Goal: Book appointment/travel/reservation

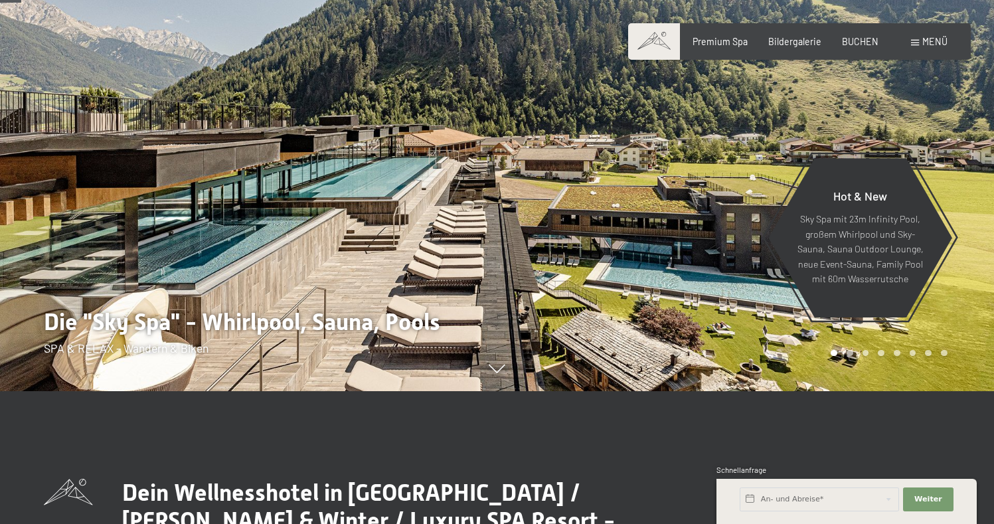
click at [547, 298] on div at bounding box center [747, 129] width 498 height 524
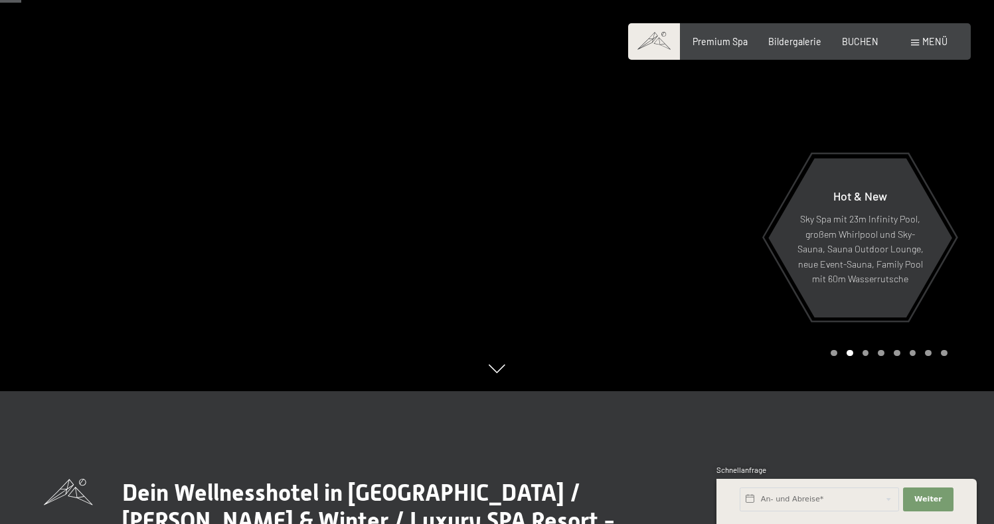
click at [559, 281] on div at bounding box center [747, 129] width 498 height 524
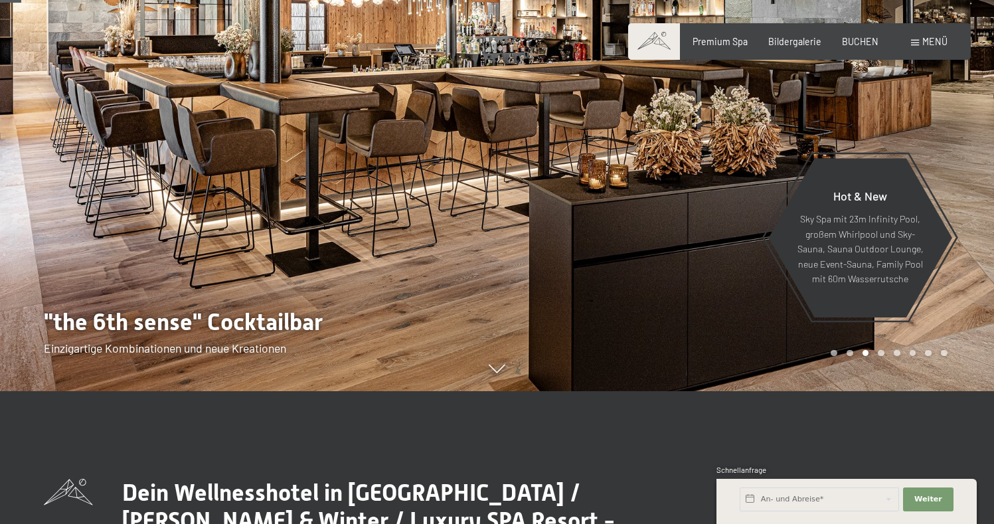
click at [559, 281] on div at bounding box center [747, 129] width 498 height 524
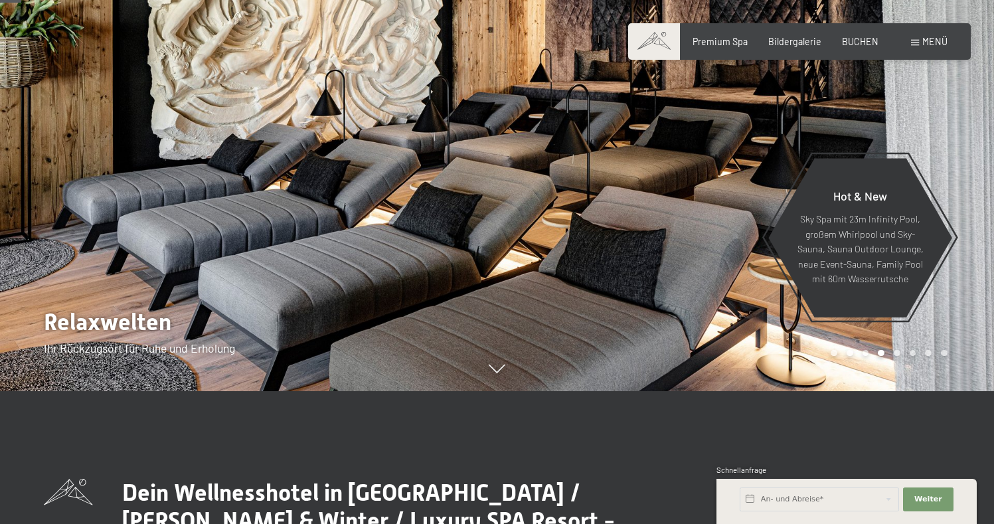
click at [559, 281] on div at bounding box center [747, 129] width 498 height 524
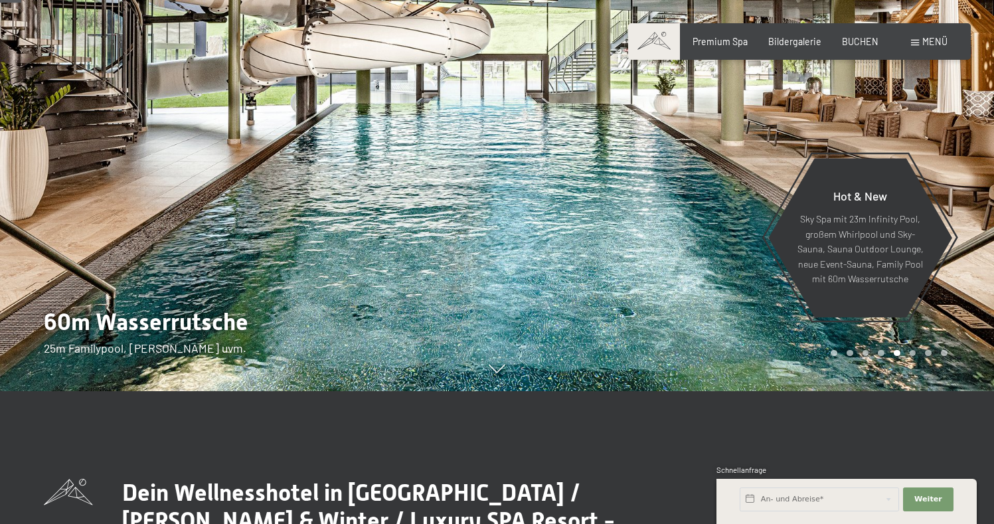
click at [559, 281] on div at bounding box center [747, 129] width 498 height 524
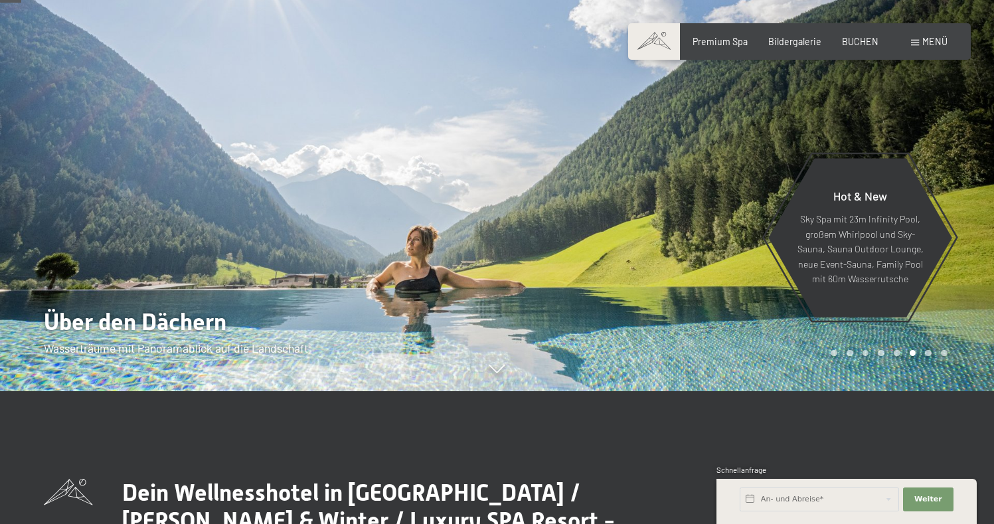
click at [559, 281] on div at bounding box center [747, 129] width 498 height 524
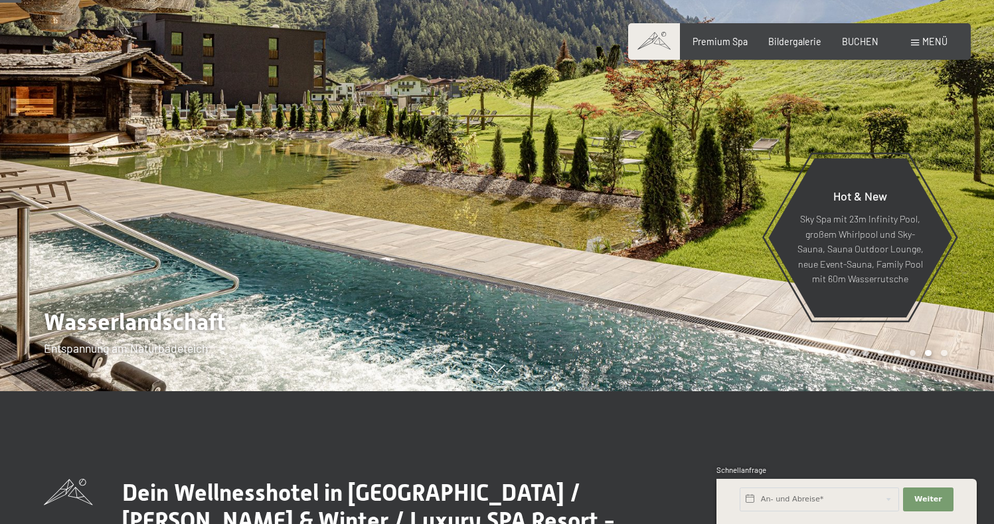
click at [559, 281] on div at bounding box center [747, 129] width 498 height 524
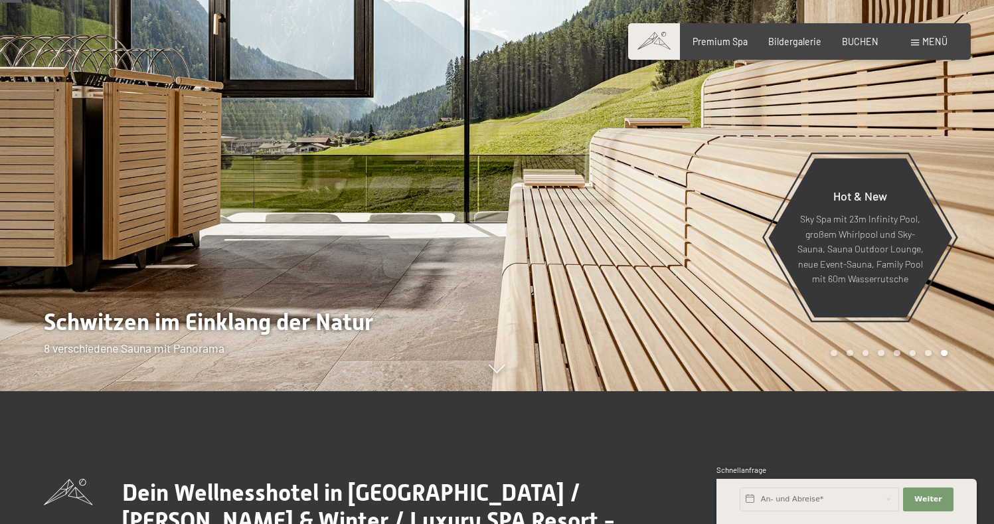
click at [559, 281] on div at bounding box center [747, 129] width 498 height 524
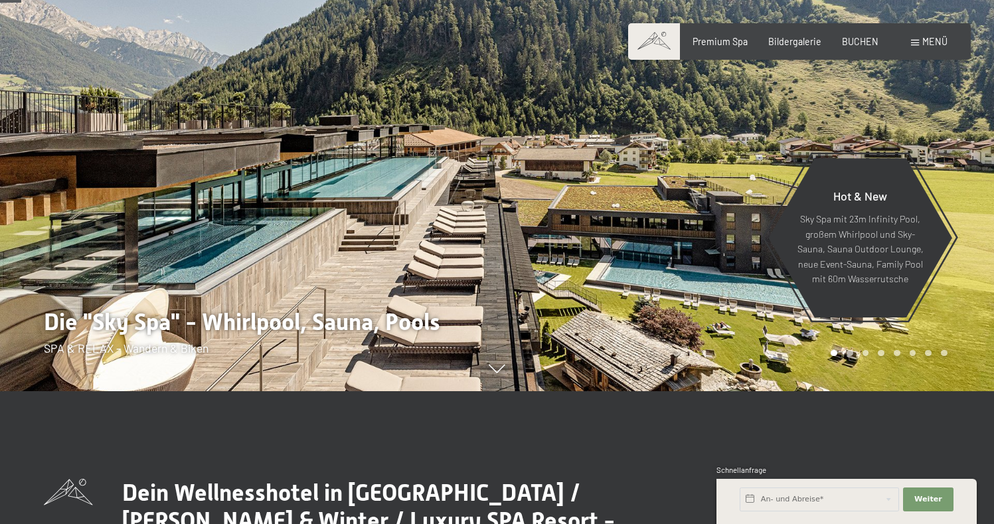
click at [559, 270] on div at bounding box center [747, 129] width 498 height 524
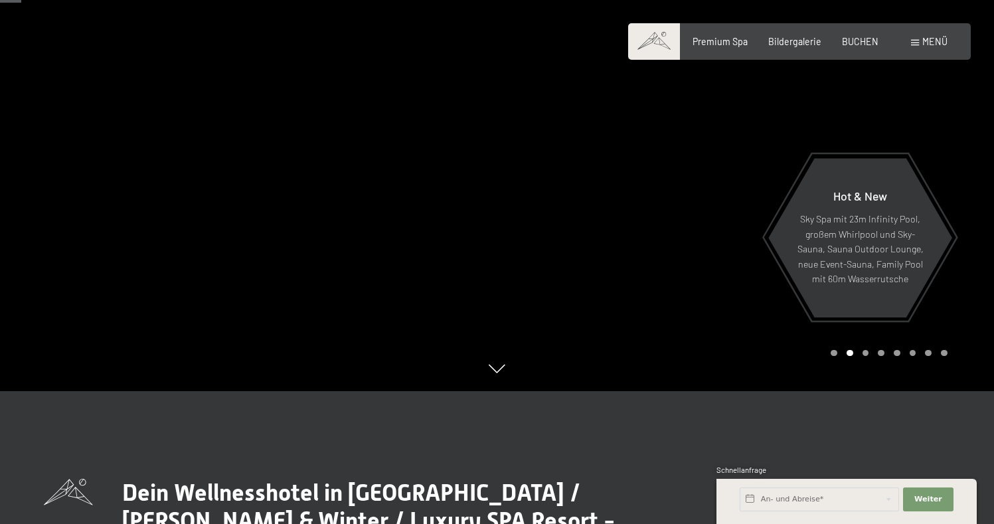
click at [565, 266] on div at bounding box center [747, 129] width 498 height 524
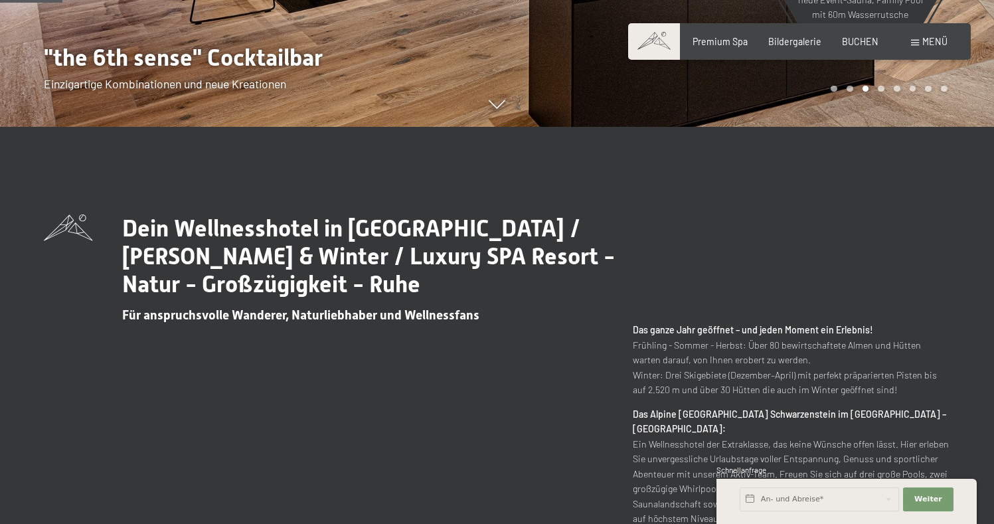
scroll to position [399, 0]
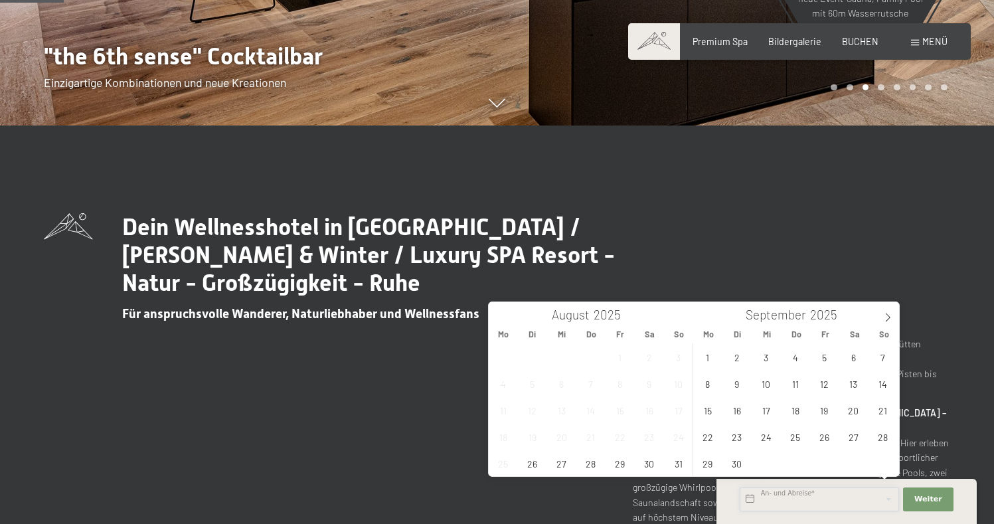
click at [801, 497] on input "text" at bounding box center [819, 500] width 159 height 24
click at [886, 320] on icon at bounding box center [887, 317] width 9 height 9
click at [824, 461] on span "31" at bounding box center [825, 463] width 26 height 26
type input "Fr. 31.10.2025"
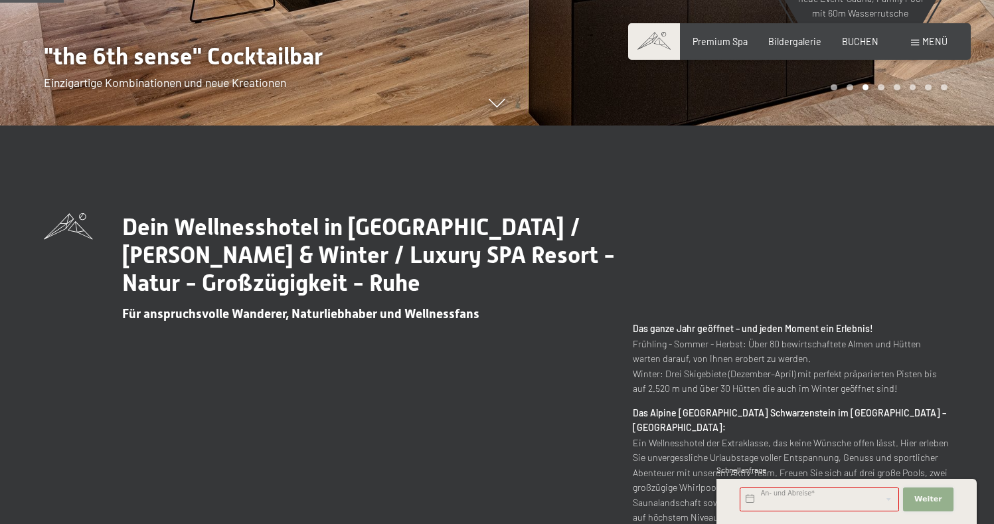
click at [937, 499] on span "Weiter" at bounding box center [929, 499] width 28 height 11
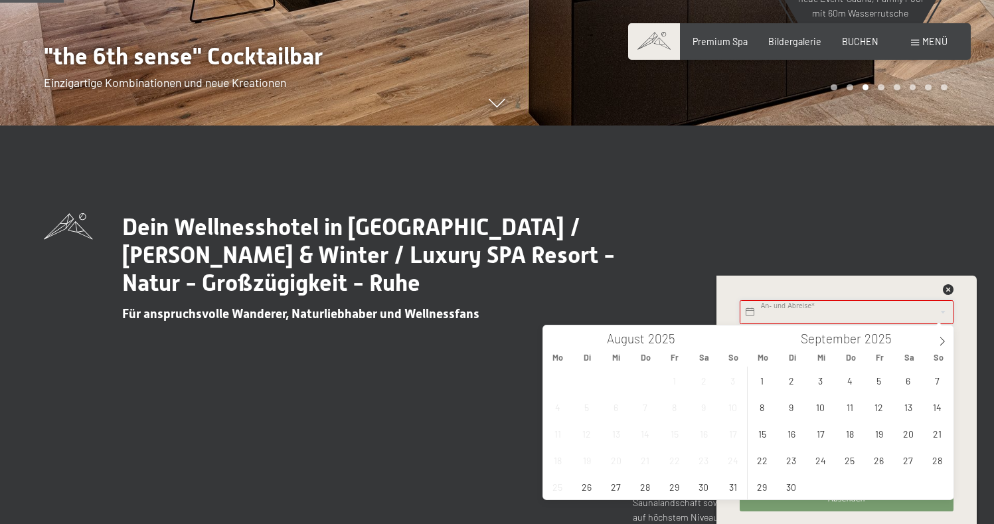
click at [773, 307] on input "text" at bounding box center [847, 312] width 214 height 24
click at [938, 340] on icon at bounding box center [942, 341] width 9 height 9
click at [945, 341] on icon at bounding box center [942, 341] width 9 height 9
click at [938, 380] on span "2" at bounding box center [938, 380] width 26 height 26
type input "So. 02.11.2025"
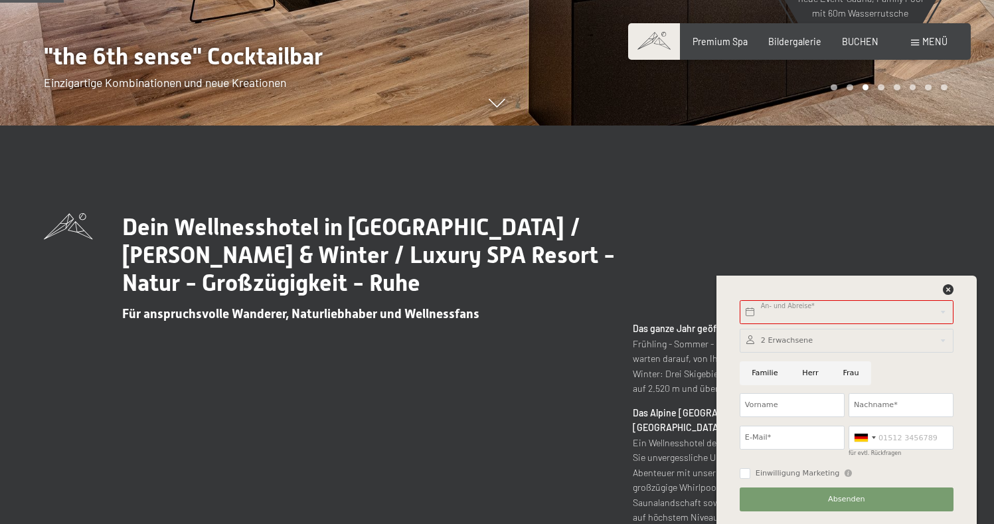
click at [877, 251] on div "Dein Wellnesshotel in Südtirol / Sommer & Winter / Luxury SPA Resort - Natur - …" at bounding box center [497, 438] width 907 height 450
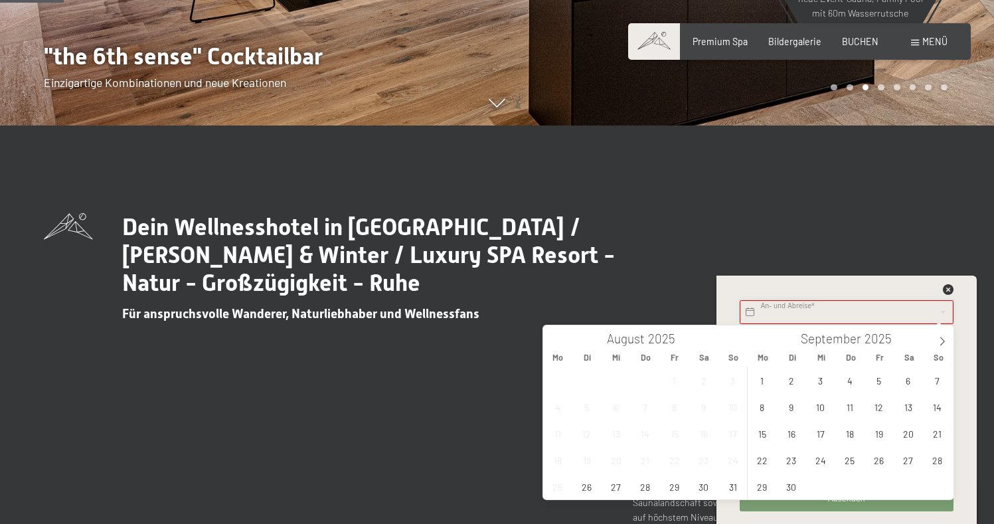
click at [772, 312] on input "text" at bounding box center [847, 312] width 214 height 24
click at [937, 339] on span at bounding box center [942, 336] width 23 height 23
click at [882, 490] on span "31" at bounding box center [879, 487] width 26 height 26
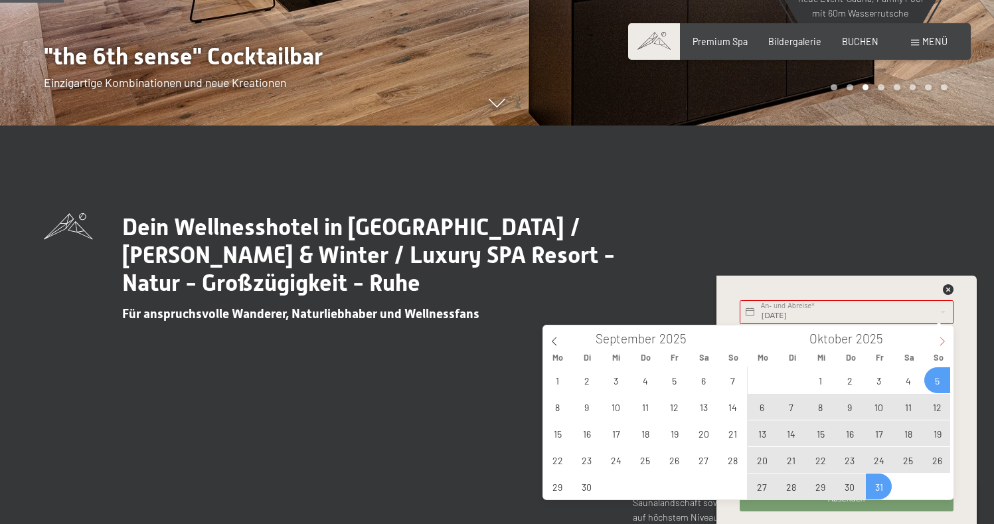
click at [941, 337] on icon at bounding box center [942, 341] width 9 height 9
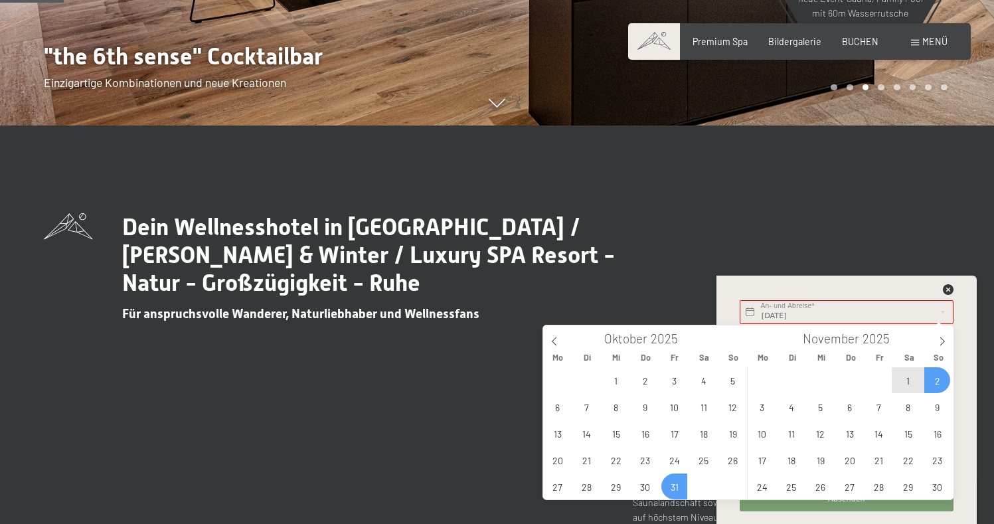
click at [933, 382] on span "2" at bounding box center [938, 380] width 26 height 26
type input "Fr. 31.10.2025 - So. 02.11.2025"
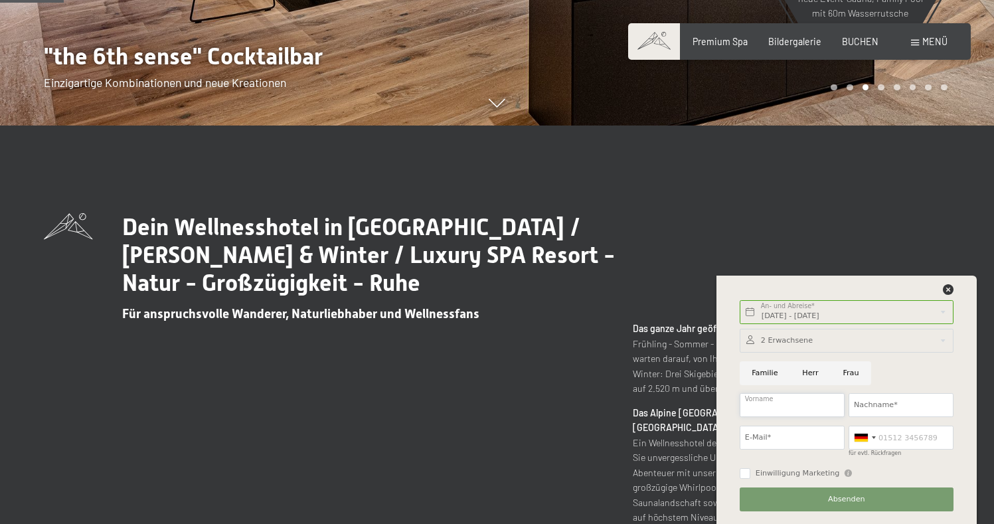
click at [754, 407] on input "Vorname" at bounding box center [792, 405] width 105 height 24
type input "Ewald"
type input "Granig"
type input "ewald.granig@inode.at"
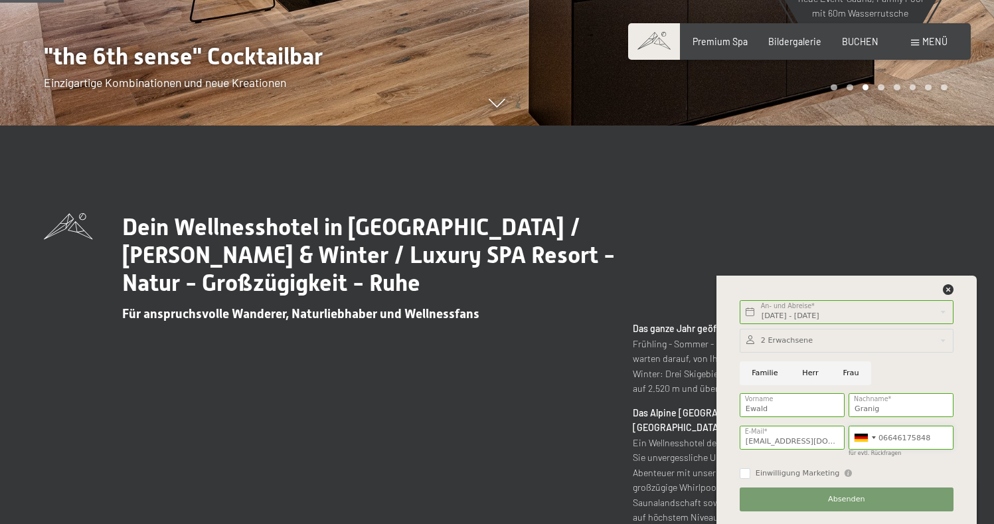
click at [885, 440] on input "06646175848" at bounding box center [901, 438] width 105 height 24
type input "+436646175848"
click at [897, 224] on div "Dein Wellnesshotel in Südtirol / Sommer & Winter / Luxury SPA Resort - Natur - …" at bounding box center [497, 438] width 907 height 450
click at [828, 440] on input "ewald.granig@inode.at" at bounding box center [792, 438] width 105 height 24
click at [877, 470] on div "Einwilligung Marketing Der Unterfertigte, der die Aufklärung laut Link gelesen …" at bounding box center [847, 472] width 214 height 13
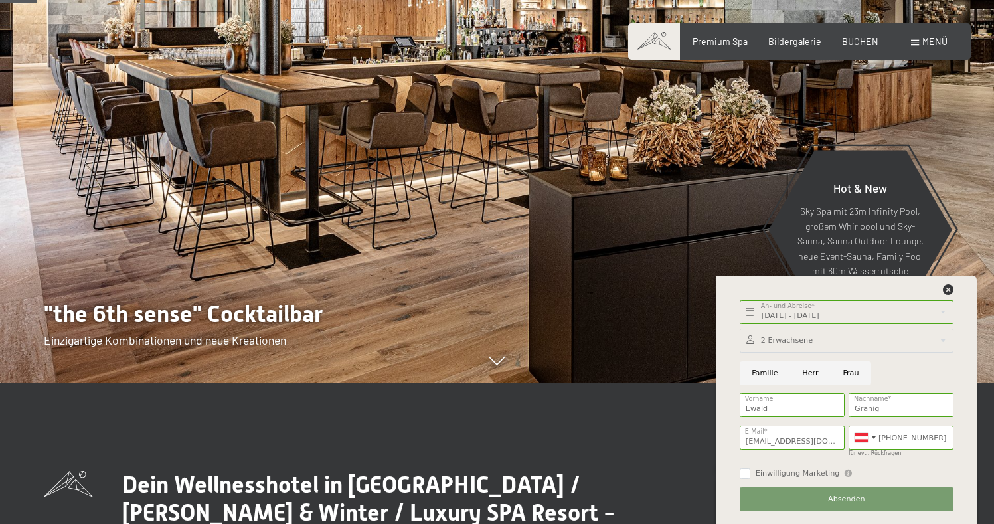
scroll to position [332, 0]
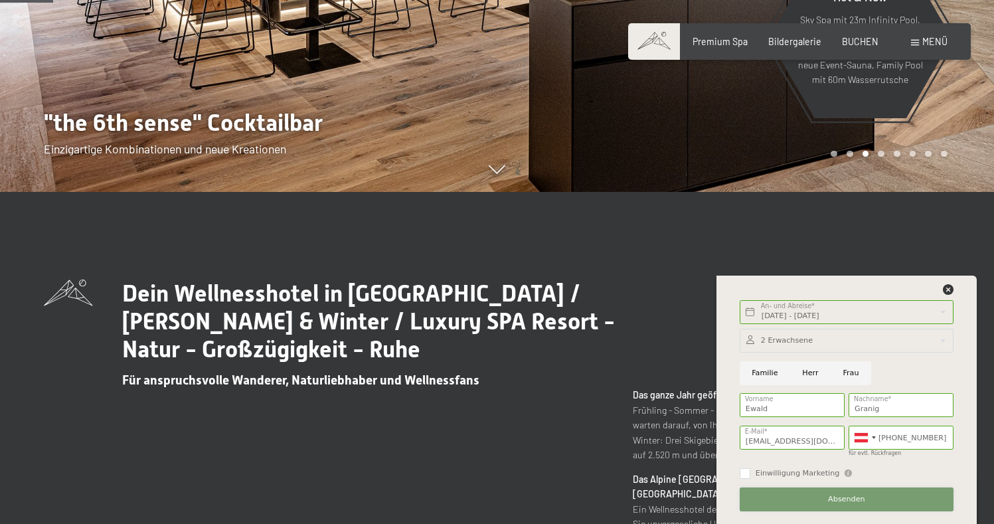
click at [839, 498] on span "Absenden" at bounding box center [846, 499] width 37 height 11
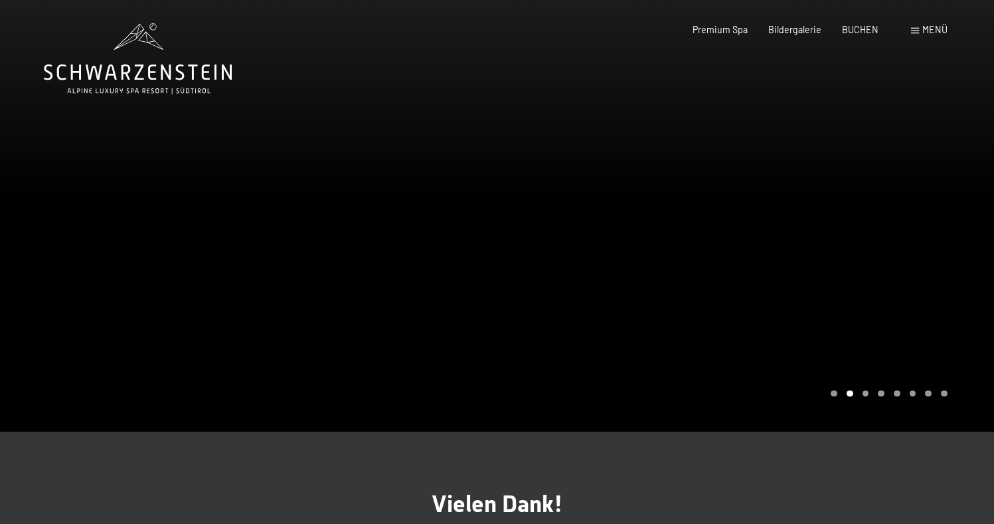
click at [917, 28] on span at bounding box center [915, 31] width 8 height 6
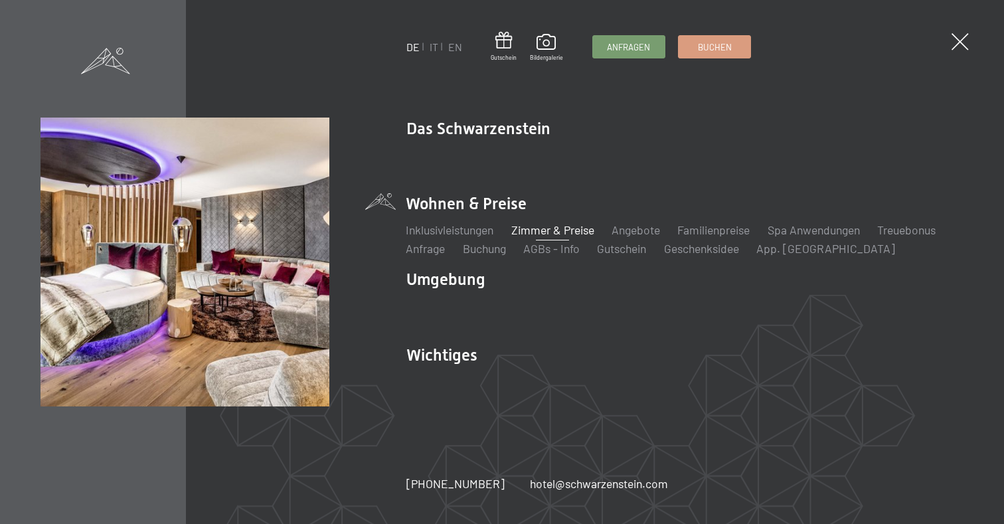
click at [539, 228] on link "Zimmer & Preise" at bounding box center [552, 230] width 83 height 15
